Goal: Transaction & Acquisition: Book appointment/travel/reservation

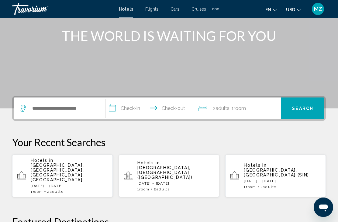
scroll to position [74, 0]
click at [73, 166] on span "[GEOGRAPHIC_DATA], [GEOGRAPHIC_DATA], [GEOGRAPHIC_DATA], [GEOGRAPHIC_DATA]" at bounding box center [57, 172] width 53 height 19
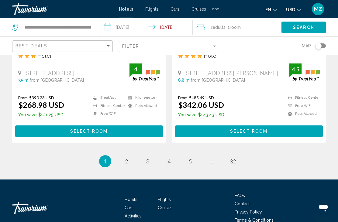
scroll to position [1262, 0]
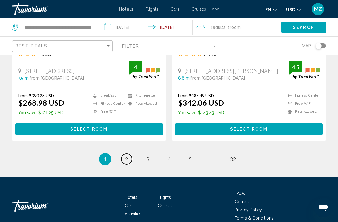
click at [125, 156] on span "2" at bounding box center [126, 159] width 3 height 7
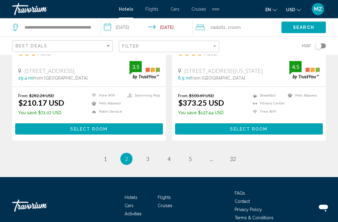
scroll to position [1262, 0]
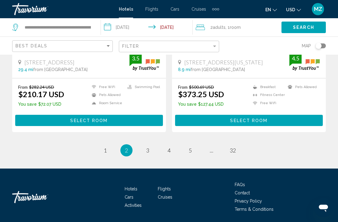
click at [152, 145] on ul "2 / 32 page 1 You're on page 2 page 3 page 4 page 5 page ... page 32" at bounding box center [169, 151] width 314 height 12
click at [143, 153] on li "page 3" at bounding box center [148, 151] width 12 height 12
click at [146, 150] on span "3" at bounding box center [147, 150] width 3 height 7
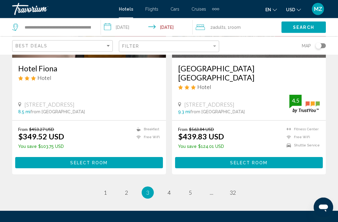
scroll to position [1272, 0]
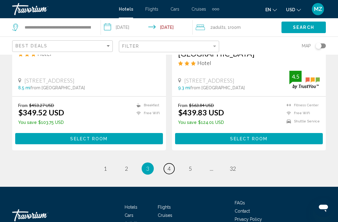
click at [171, 164] on link "page 4" at bounding box center [169, 169] width 11 height 11
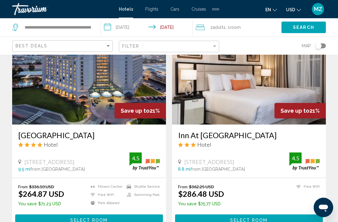
scroll to position [710, 0]
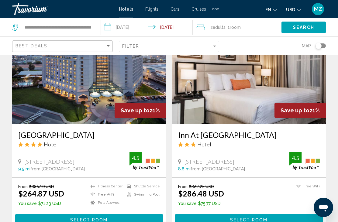
click at [89, 218] on span "Select Room" at bounding box center [88, 220] width 37 height 5
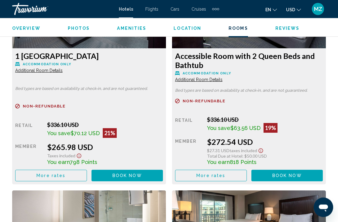
scroll to position [1203, 0]
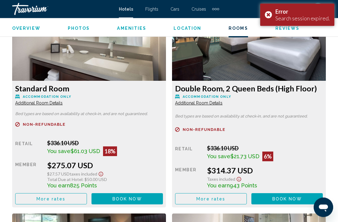
scroll to position [1399, 0]
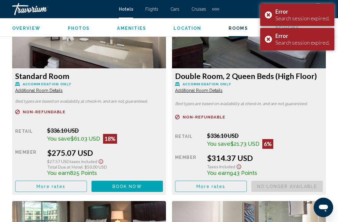
click at [268, 40] on div "Error Search session expired." at bounding box center [297, 39] width 74 height 23
click at [267, 12] on div "Error Search session expired." at bounding box center [297, 15] width 74 height 23
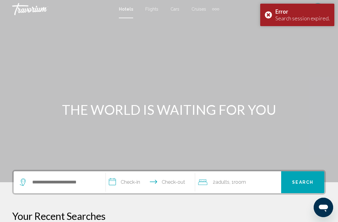
click at [266, 16] on div "Error Search session expired." at bounding box center [297, 15] width 74 height 23
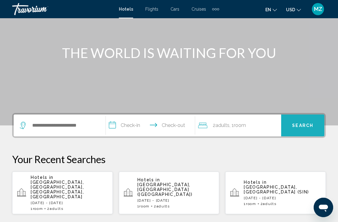
scroll to position [57, 0]
click at [83, 186] on p "Hotels in [GEOGRAPHIC_DATA], [GEOGRAPHIC_DATA], [GEOGRAPHIC_DATA], [GEOGRAPHIC_…" at bounding box center [69, 187] width 77 height 24
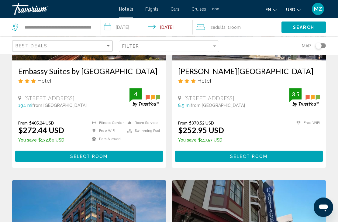
scroll to position [783, 0]
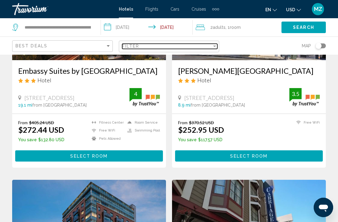
click at [211, 48] on div "Filter" at bounding box center [167, 46] width 90 height 5
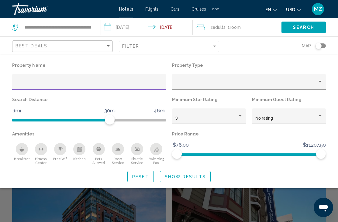
scroll to position [783, 0]
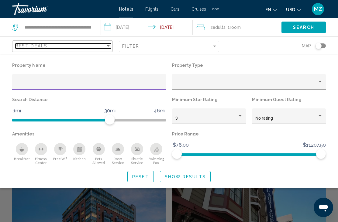
click at [110, 44] on div "Sort by" at bounding box center [108, 46] width 5 height 5
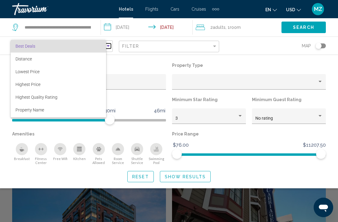
scroll to position [783, 0]
click at [278, 65] on div at bounding box center [169, 111] width 338 height 222
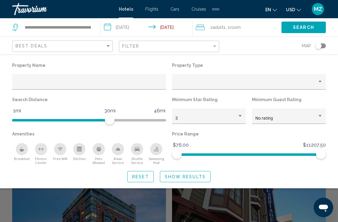
click at [211, 85] on div "Property type" at bounding box center [247, 84] width 142 height 5
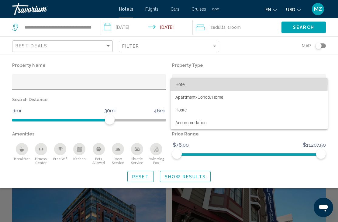
click at [188, 83] on span "Hotel" at bounding box center [250, 84] width 148 height 13
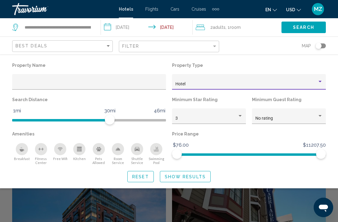
click at [322, 115] on div "Hotel Filters" at bounding box center [320, 116] width 5 height 5
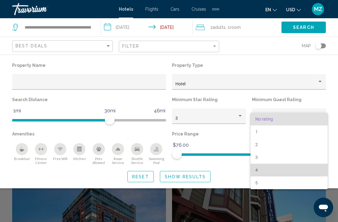
click at [260, 168] on span "4" at bounding box center [290, 170] width 68 height 13
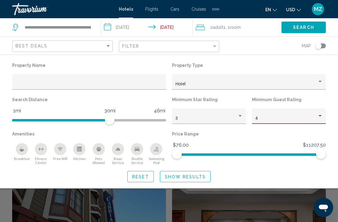
click at [240, 114] on div "Hotel Filters" at bounding box center [240, 116] width 5 height 5
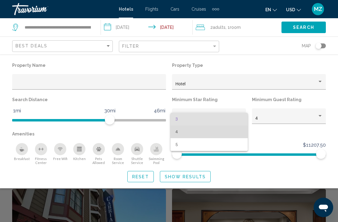
click at [180, 132] on span "4" at bounding box center [210, 132] width 68 height 13
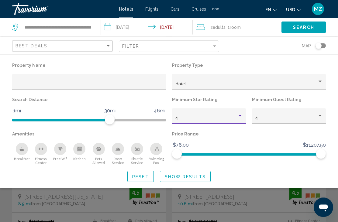
scroll to position [929, 0]
click at [187, 175] on span "Show Results" at bounding box center [185, 177] width 41 height 5
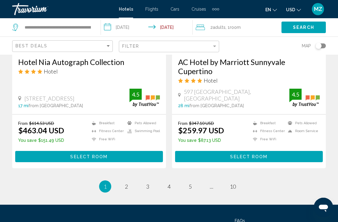
scroll to position [1262, 0]
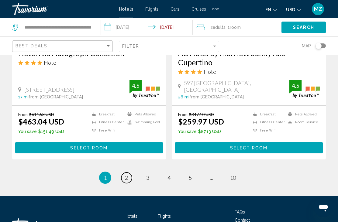
click at [126, 175] on span "2" at bounding box center [126, 178] width 3 height 7
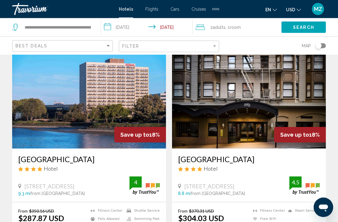
scroll to position [886, 0]
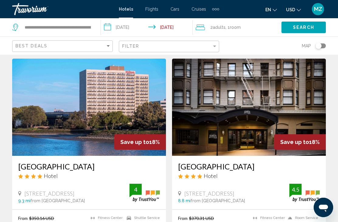
click at [79, 118] on img "Main content" at bounding box center [89, 107] width 154 height 97
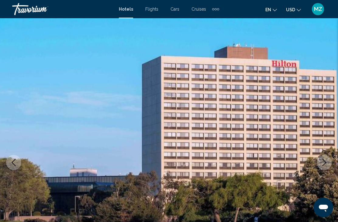
click at [323, 162] on icon "Next image" at bounding box center [324, 162] width 7 height 7
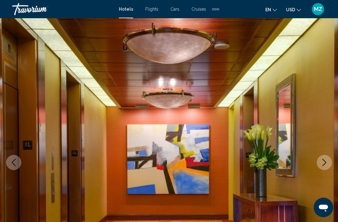
click at [325, 152] on img "Main content" at bounding box center [169, 162] width 338 height 289
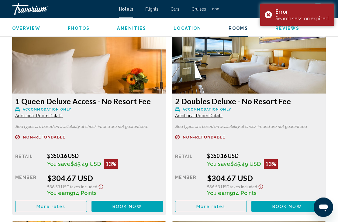
scroll to position [1361, 0]
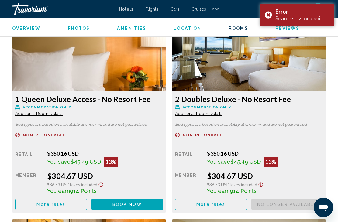
click at [267, 13] on div "Error Search session expired." at bounding box center [297, 15] width 74 height 23
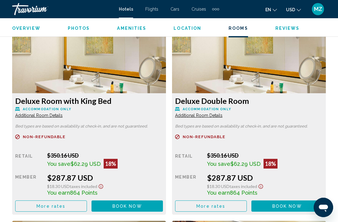
scroll to position [936, 0]
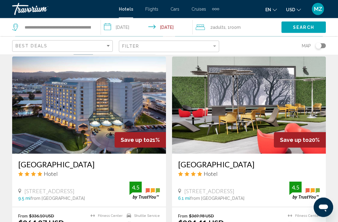
click at [86, 106] on img "Main content" at bounding box center [89, 105] width 154 height 97
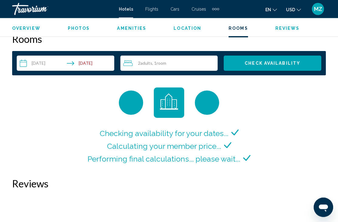
scroll to position [881, 0]
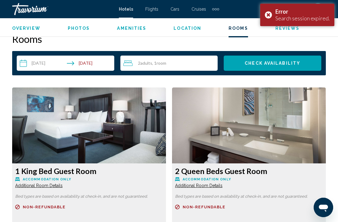
click at [271, 13] on div "Error Search session expired." at bounding box center [297, 15] width 74 height 23
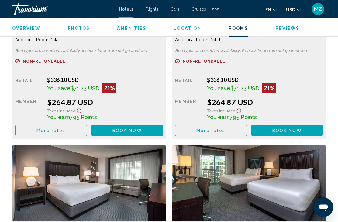
scroll to position [1027, 0]
click at [324, 206] on icon "Open messaging window" at bounding box center [323, 208] width 9 height 7
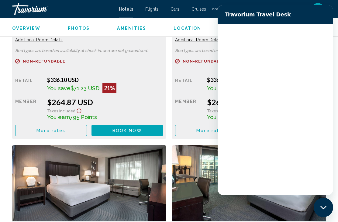
scroll to position [0, 0]
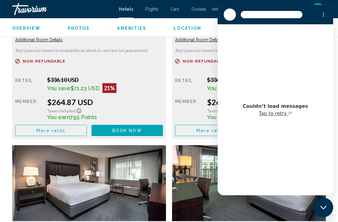
click at [257, 180] on div "Couldn’t load messages Tap to retry" at bounding box center [276, 109] width 116 height 171
click at [326, 206] on icon "Close messaging window" at bounding box center [324, 208] width 6 height 4
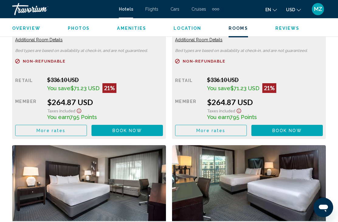
click at [326, 204] on icon "Open messaging window" at bounding box center [323, 207] width 11 height 11
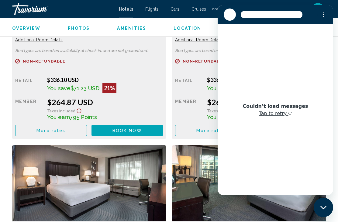
click at [247, 11] on div at bounding box center [272, 14] width 62 height 7
click at [232, 15] on div at bounding box center [230, 15] width 12 height 12
click at [322, 16] on icon "Options menu" at bounding box center [323, 14] width 5 height 5
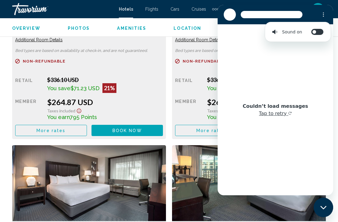
click at [324, 11] on button "Options menu" at bounding box center [324, 15] width 12 height 12
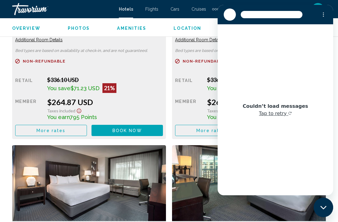
click at [250, 17] on div at bounding box center [272, 14] width 62 height 7
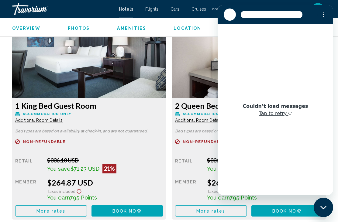
scroll to position [945, 0]
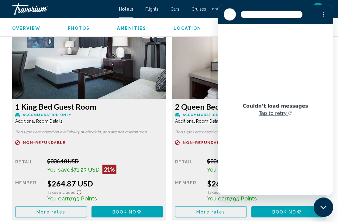
click at [327, 203] on div "Close messaging window" at bounding box center [324, 207] width 18 height 18
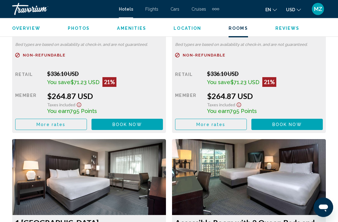
scroll to position [1035, 0]
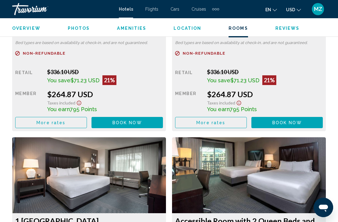
click at [325, 206] on icon "Open messaging window" at bounding box center [323, 208] width 9 height 7
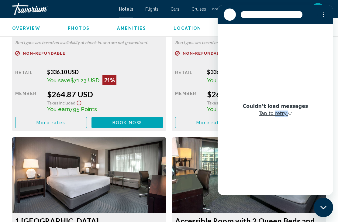
click at [296, 166] on div "Couldn’t load messages Tap to retry" at bounding box center [276, 109] width 116 height 171
